Goal: Navigation & Orientation: Find specific page/section

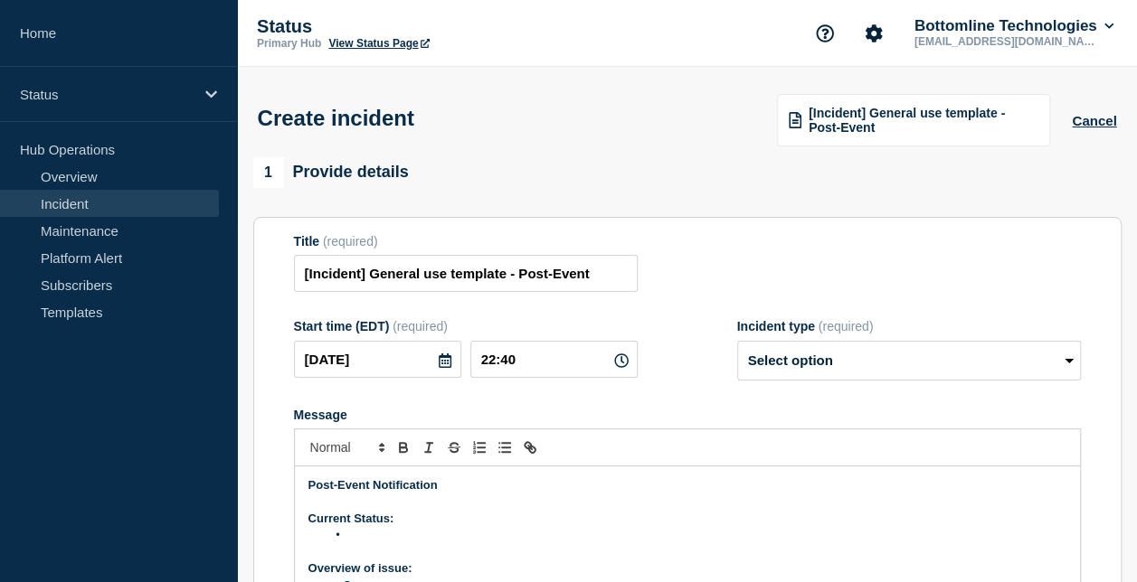
click at [1090, 131] on div "[Incident] General use template - Post-Event Cancel" at bounding box center [935, 119] width 361 height 54
click at [1089, 127] on button "Cancel" at bounding box center [1094, 120] width 44 height 15
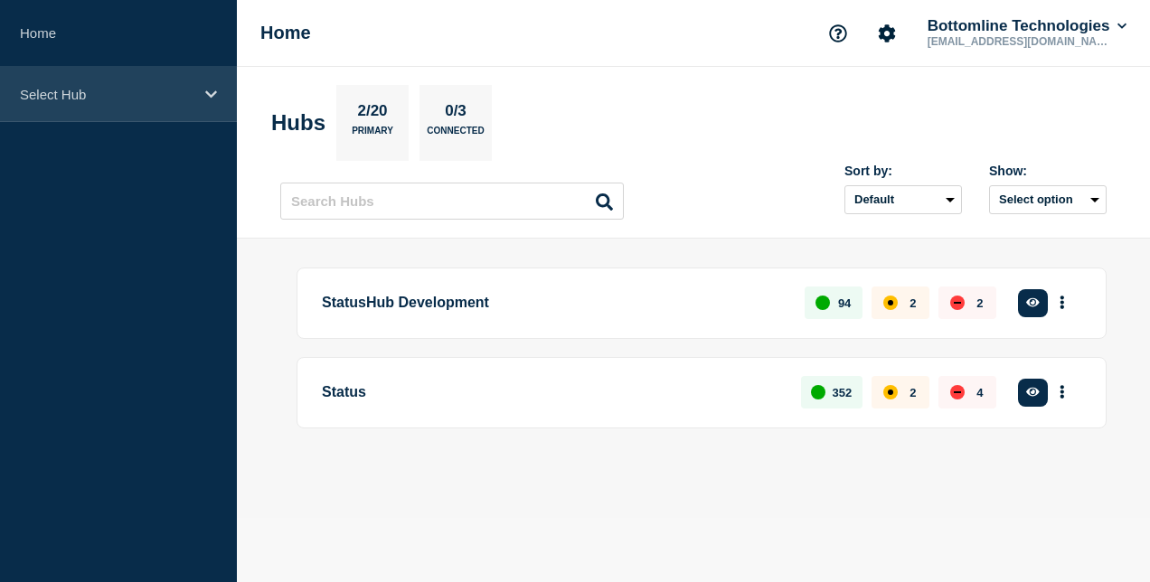
click at [131, 98] on p "Select Hub" at bounding box center [107, 94] width 174 height 15
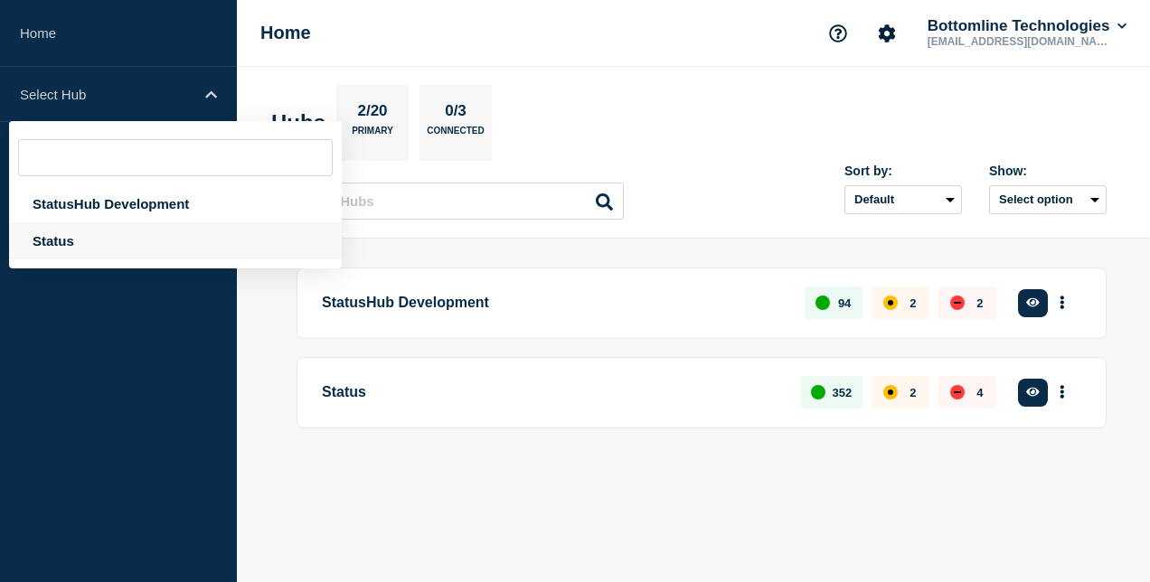
click at [125, 227] on div "Status" at bounding box center [175, 240] width 333 height 37
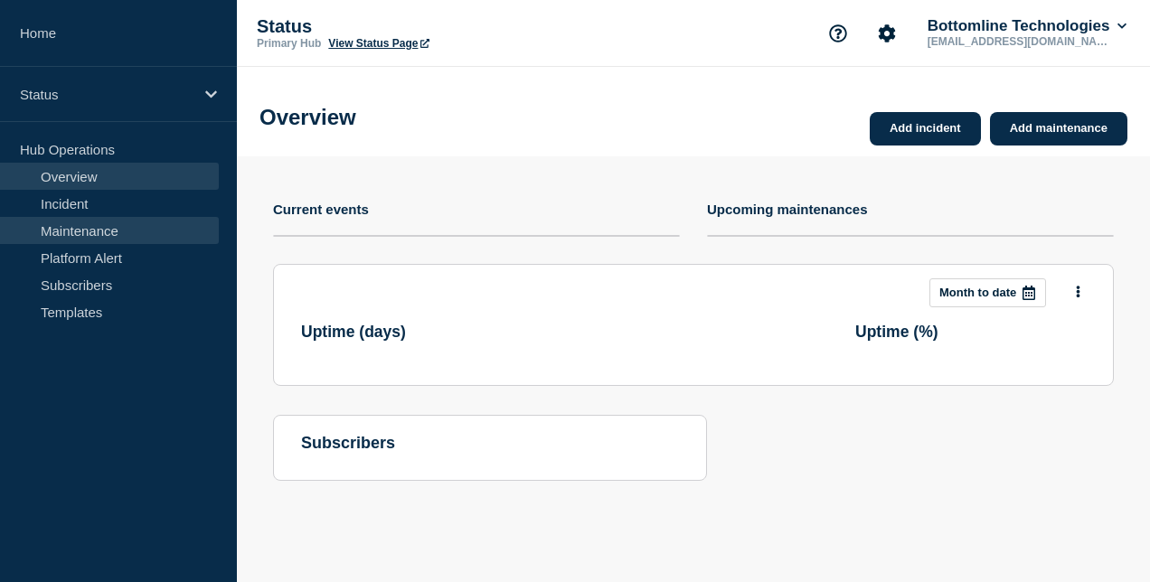
click at [107, 235] on link "Maintenance" at bounding box center [109, 230] width 219 height 27
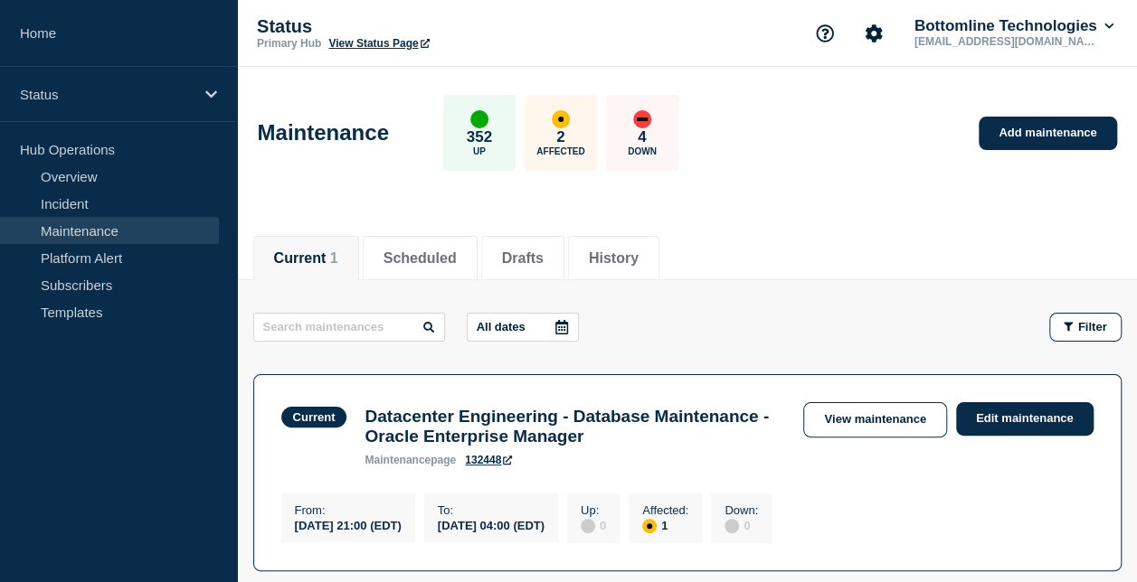
scroll to position [181, 0]
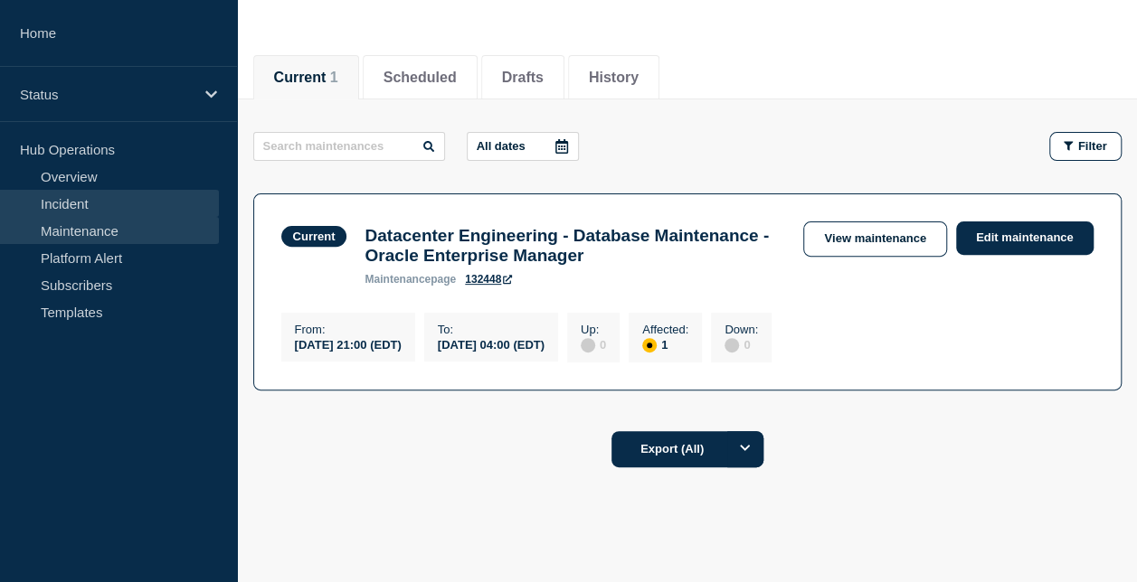
click at [121, 200] on link "Incident" at bounding box center [109, 203] width 219 height 27
